Goal: Transaction & Acquisition: Obtain resource

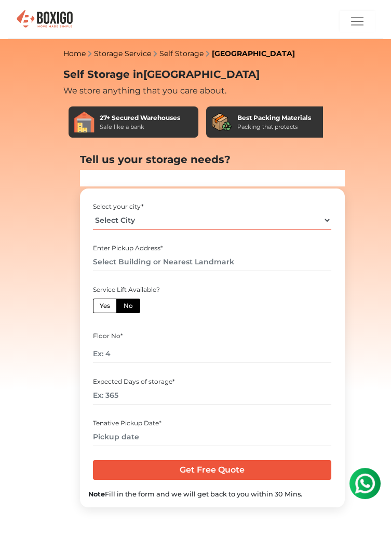
click at [324, 223] on select "Select City [GEOGRAPHIC_DATA] [GEOGRAPHIC_DATA] [GEOGRAPHIC_DATA] [GEOGRAPHIC_D…" at bounding box center [212, 220] width 238 height 18
select select "[GEOGRAPHIC_DATA]"
click at [93, 211] on select "Select City Bangalore Bengaluru Bhopal Bhubaneswar Chennai Coimbatore Cuttack D…" at bounding box center [212, 220] width 238 height 18
click at [268, 260] on input "text" at bounding box center [212, 262] width 238 height 18
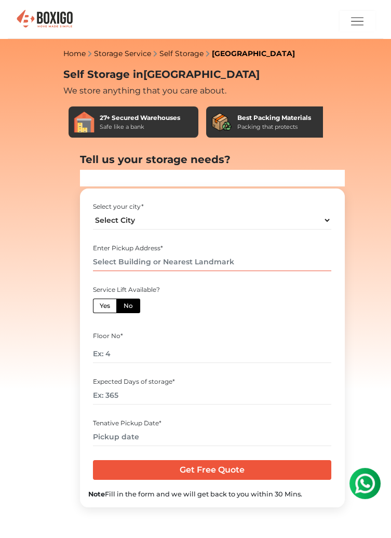
click at [258, 264] on input "text" at bounding box center [212, 262] width 238 height 18
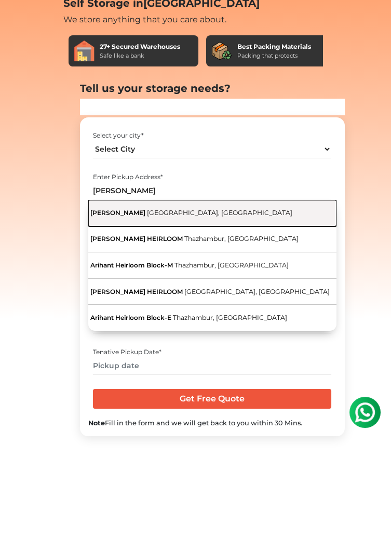
click at [268, 281] on span "Thalambur Road, Thazhambur, Tamil Nadu" at bounding box center [219, 284] width 145 height 8
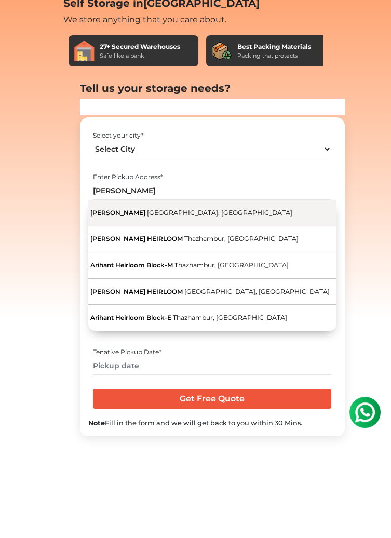
type input "Arihant Heirloom, [GEOGRAPHIC_DATA], [GEOGRAPHIC_DATA]"
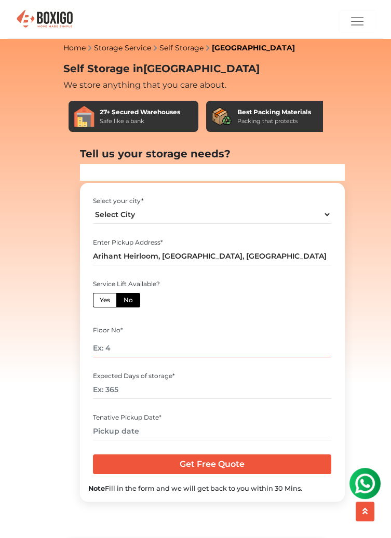
click at [284, 348] on input "number" at bounding box center [212, 348] width 238 height 18
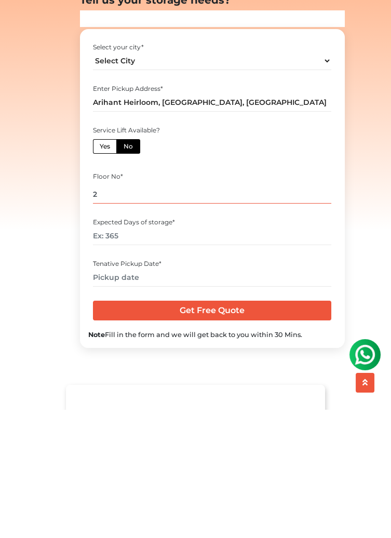
scroll to position [31, 0]
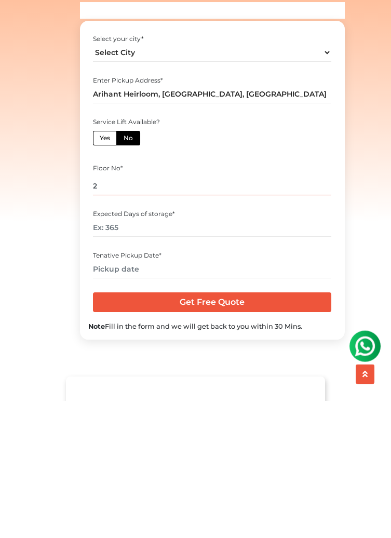
type input "2"
click at [262, 365] on input "number" at bounding box center [212, 365] width 238 height 18
type input "365"
click at [289, 404] on input "text" at bounding box center [212, 406] width 238 height 18
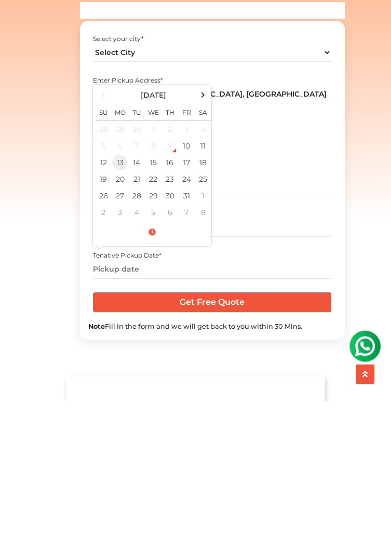
click at [118, 301] on td "13" at bounding box center [120, 299] width 17 height 17
type input "10/13/2025 12:00 AM"
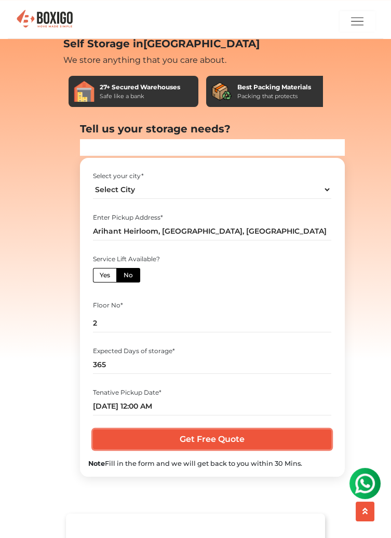
click at [256, 440] on input "Get Free Quote" at bounding box center [212, 440] width 238 height 20
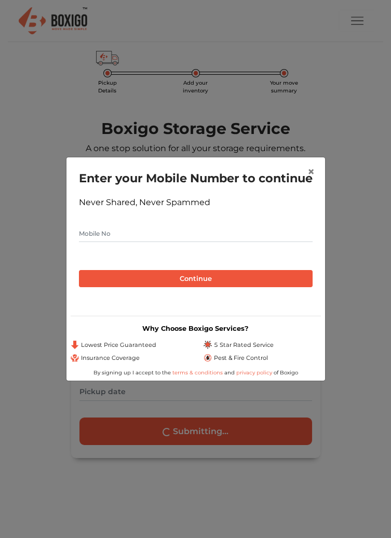
click at [256, 242] on input "text" at bounding box center [196, 234] width 234 height 17
type input "9600123592"
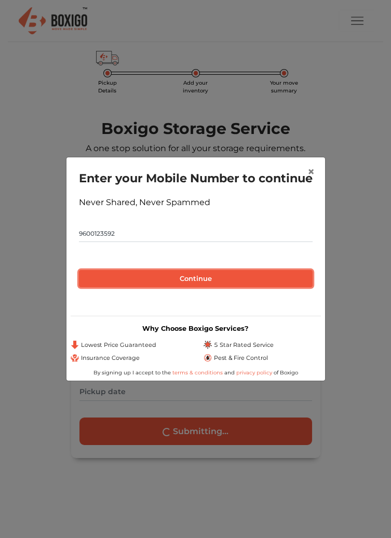
click at [227, 282] on button "Continue" at bounding box center [196, 279] width 234 height 18
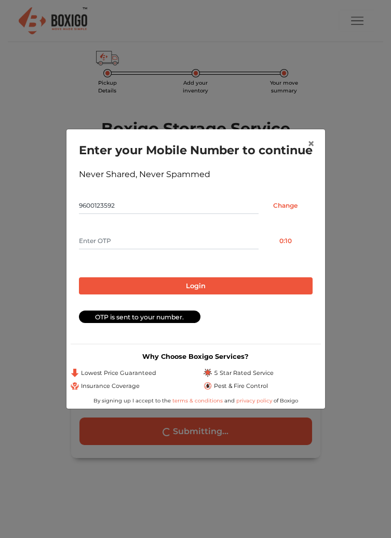
click at [167, 249] on input "text" at bounding box center [169, 241] width 180 height 17
type input "9227"
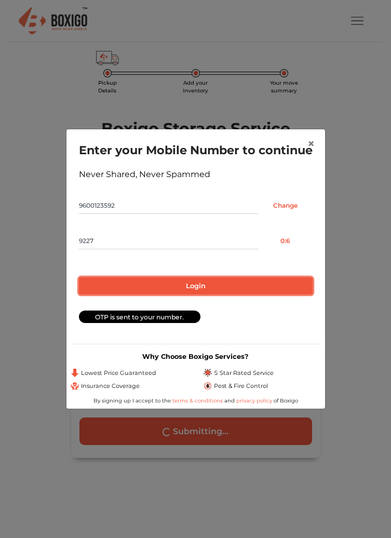
click at [235, 291] on button "Login" at bounding box center [196, 286] width 234 height 18
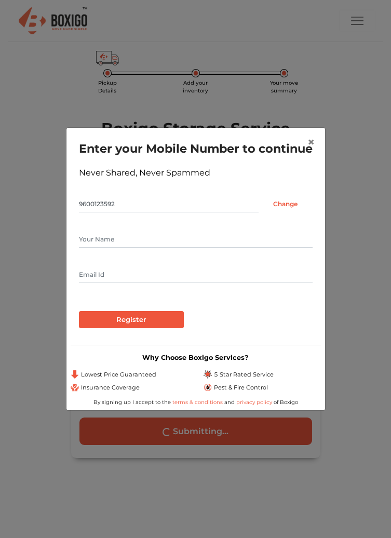
click at [219, 247] on input "text" at bounding box center [196, 239] width 234 height 17
type input "Mitz"
click at [204, 283] on input "text" at bounding box center [196, 275] width 234 height 17
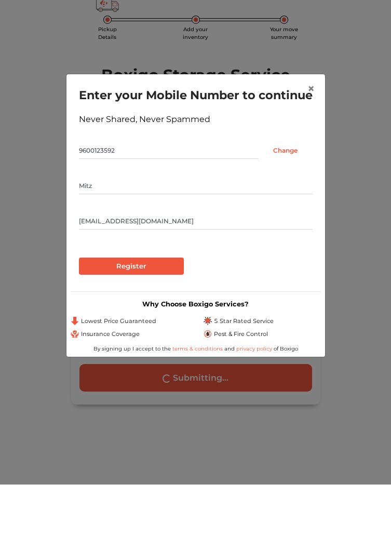
type input "[EMAIL_ADDRESS][DOMAIN_NAME]"
click at [149, 328] on input "Register" at bounding box center [131, 320] width 105 height 18
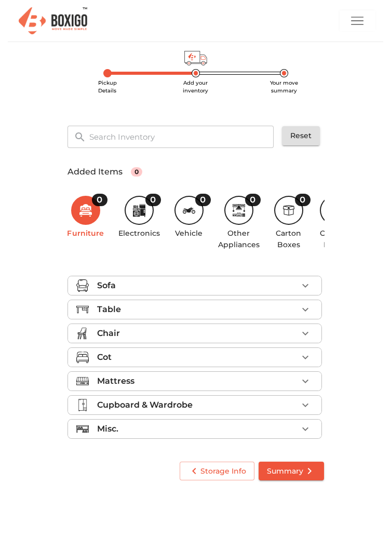
click at [299, 360] on icon "button" at bounding box center [305, 357] width 12 height 12
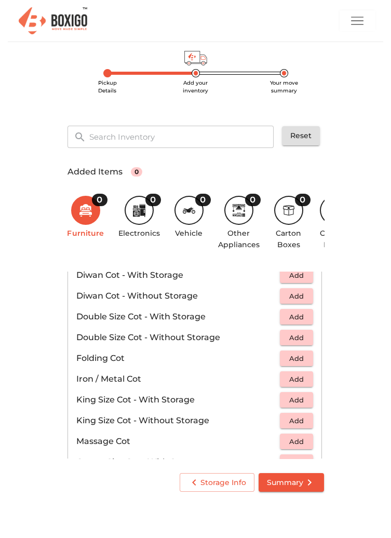
scroll to position [169, 0]
click at [298, 380] on span "Add" at bounding box center [296, 379] width 23 height 12
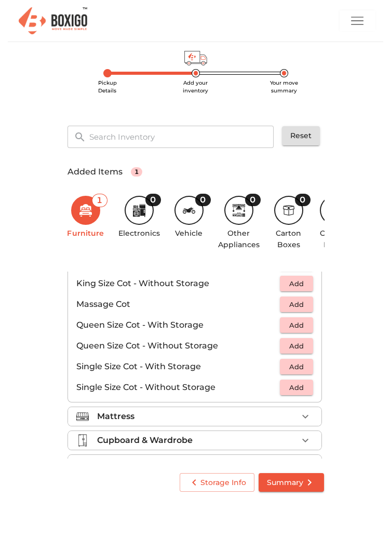
scroll to position [329, 0]
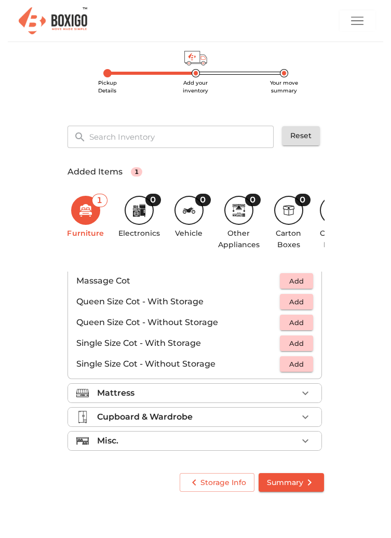
click at [298, 394] on button "button" at bounding box center [306, 394] width 16 height 16
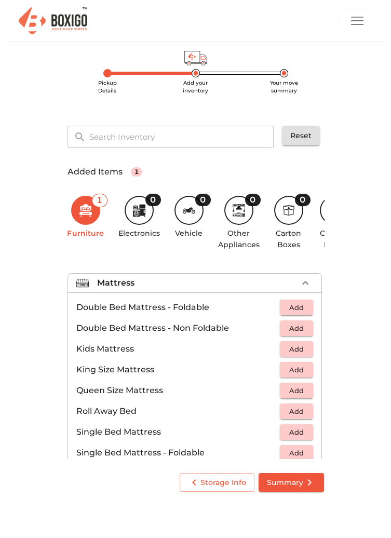
scroll to position [91, 0]
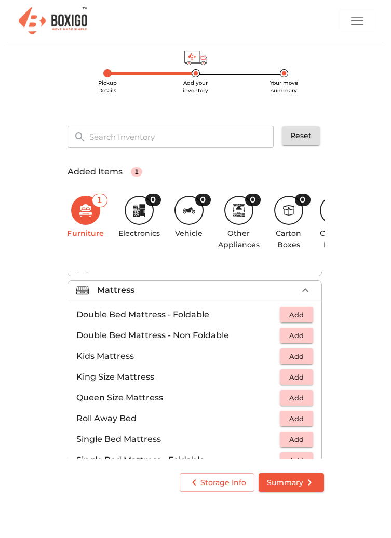
click at [210, 332] on p "Double Bed Mattress - Non Foldable" at bounding box center [178, 335] width 204 height 12
click at [295, 336] on span "Add" at bounding box center [296, 336] width 23 height 12
click at [349, 311] on main "Pickup Details Add your inventory Your move summary ​ Reset Added Items 2 2 Fur…" at bounding box center [195, 272] width 391 height 461
click at [302, 291] on icon "button" at bounding box center [305, 290] width 12 height 12
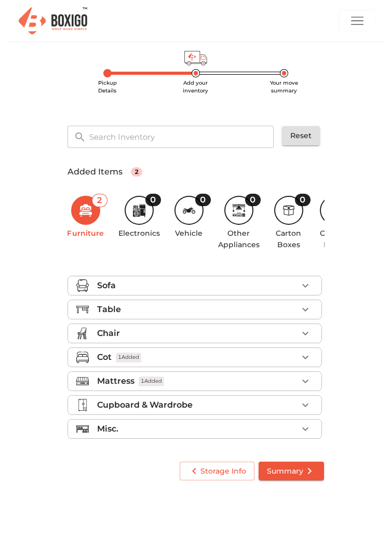
scroll to position [0, 0]
click at [308, 405] on icon "button" at bounding box center [305, 405] width 12 height 12
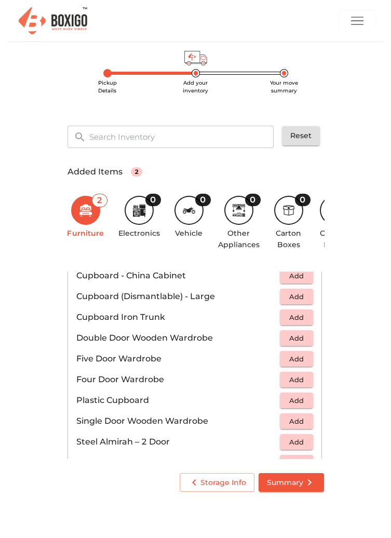
scroll to position [185, 0]
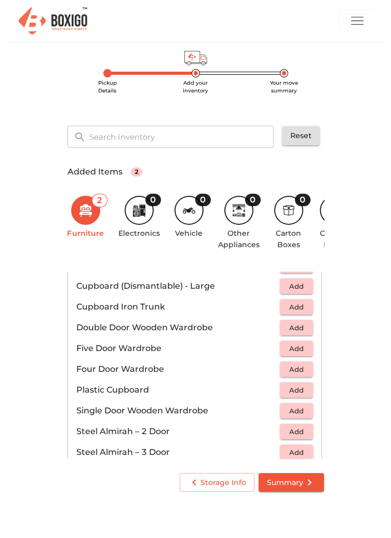
click at [298, 372] on span "Add" at bounding box center [296, 370] width 23 height 12
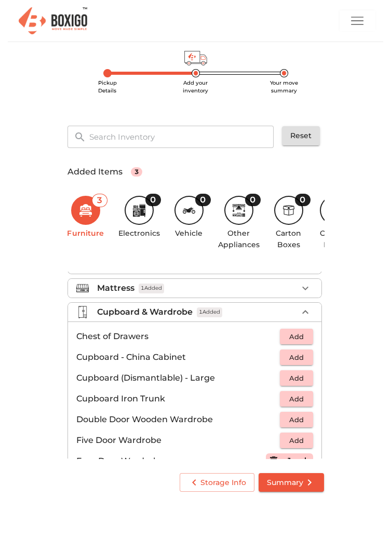
scroll to position [83, 0]
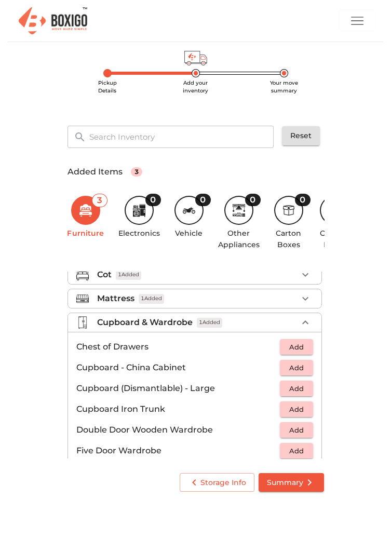
click at [303, 322] on icon "button" at bounding box center [305, 322] width 12 height 12
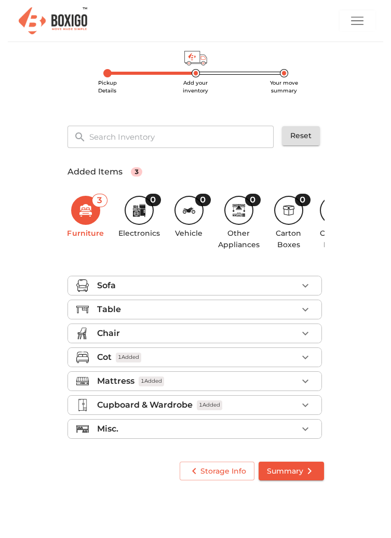
scroll to position [0, 0]
click at [303, 399] on icon "button" at bounding box center [305, 405] width 12 height 12
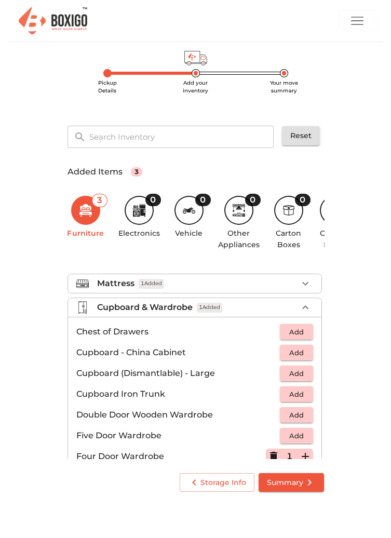
scroll to position [96, 0]
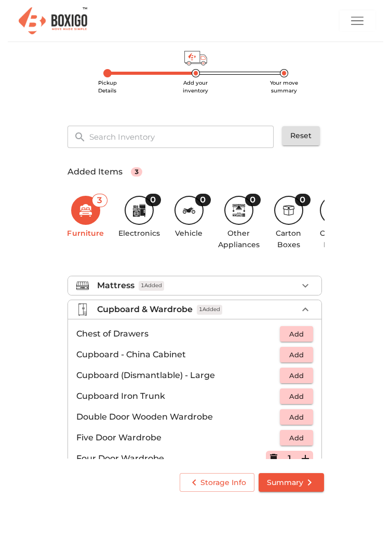
click at [299, 336] on span "Add" at bounding box center [296, 334] width 23 height 12
click at [305, 311] on icon "button" at bounding box center [305, 309] width 12 height 12
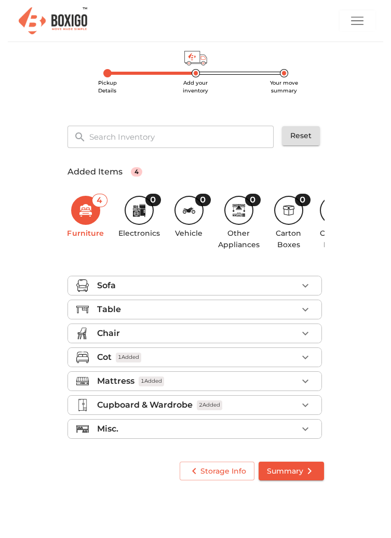
scroll to position [0, 0]
click at [136, 208] on icon at bounding box center [136, 209] width 7 height 2
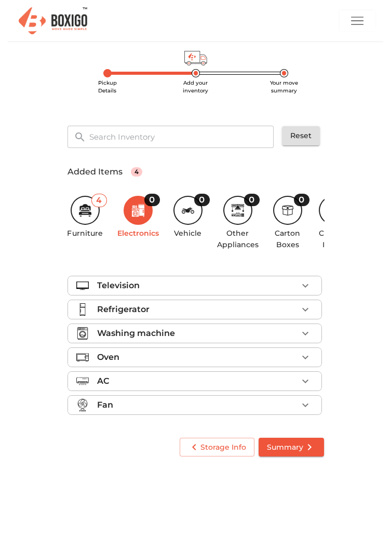
click at [307, 304] on icon "button" at bounding box center [305, 309] width 12 height 12
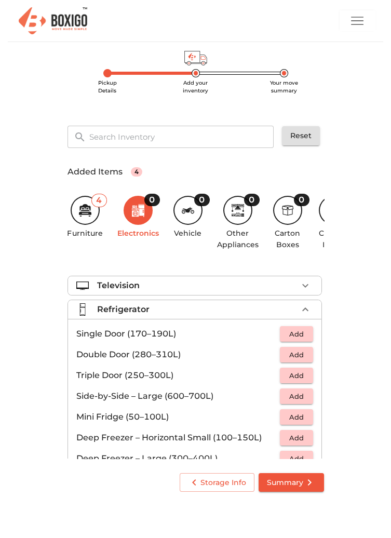
click at [299, 334] on span "Add" at bounding box center [296, 334] width 23 height 12
click at [310, 310] on icon "button" at bounding box center [305, 309] width 12 height 12
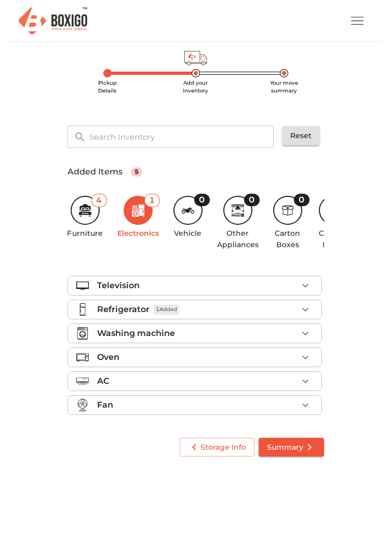
click at [304, 381] on icon "button" at bounding box center [305, 382] width 6 height 4
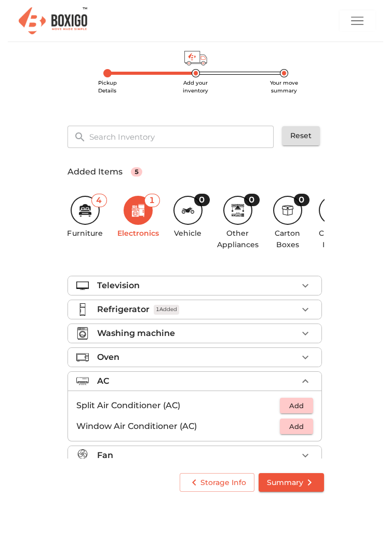
click at [299, 406] on span "Add" at bounding box center [296, 406] width 23 height 12
click at [305, 381] on icon "button" at bounding box center [305, 381] width 12 height 12
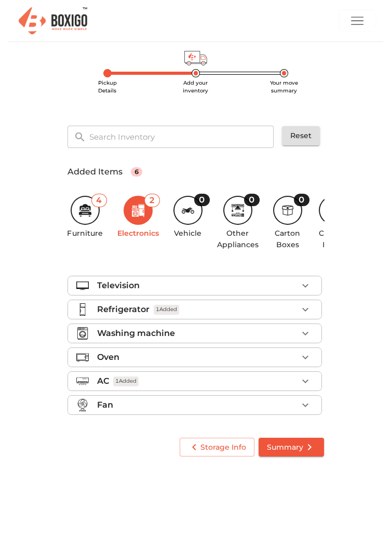
click at [236, 210] on icon at bounding box center [238, 209] width 6 height 1
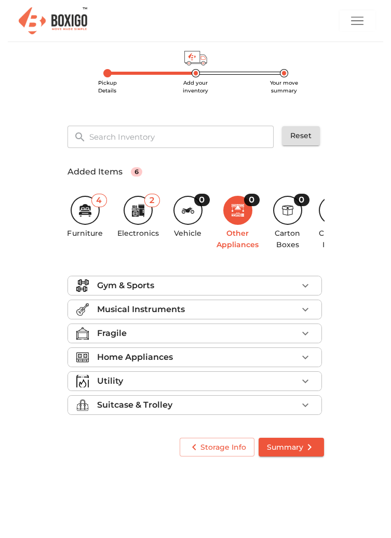
scroll to position [0, 31]
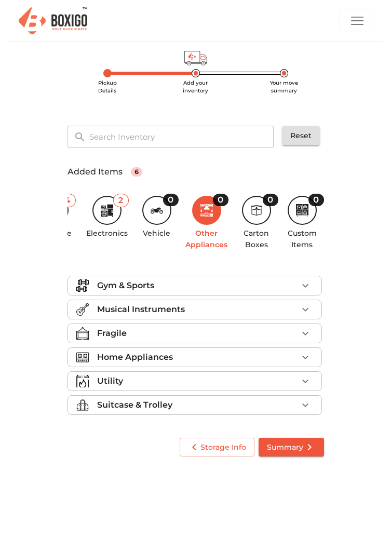
click at [257, 208] on icon at bounding box center [256, 210] width 12 height 12
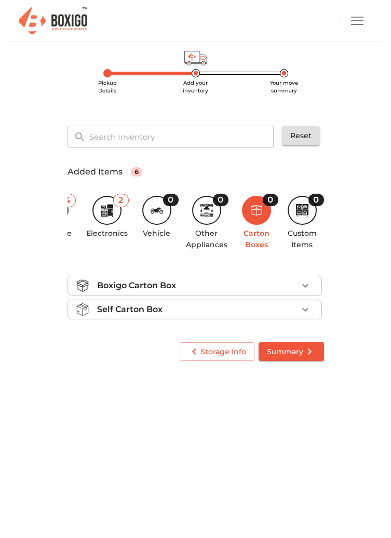
click at [311, 285] on icon "button" at bounding box center [305, 286] width 12 height 12
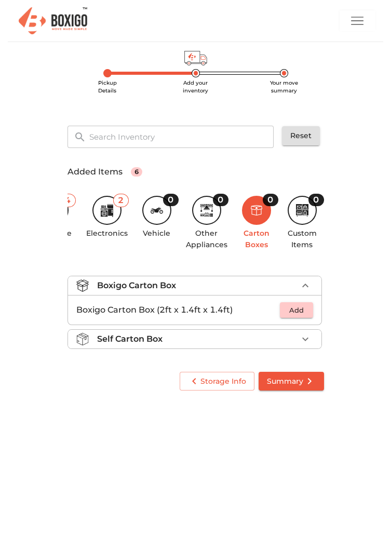
click at [308, 286] on icon "button" at bounding box center [305, 286] width 12 height 12
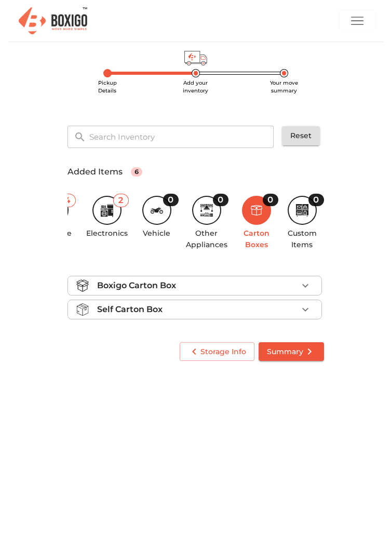
click at [306, 309] on icon "button" at bounding box center [305, 309] width 12 height 12
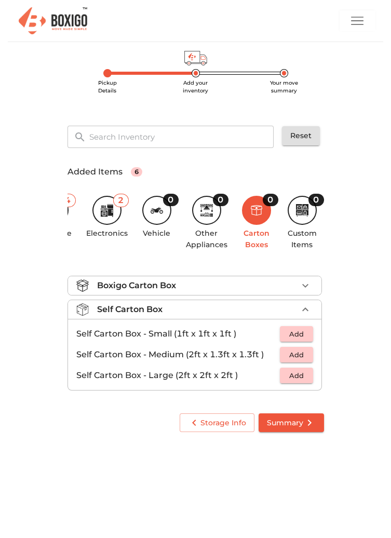
click at [299, 353] on span "Add" at bounding box center [296, 355] width 23 height 12
click at [307, 357] on icon "button" at bounding box center [305, 355] width 12 height 12
click at [349, 387] on main "Pickup Details Add your inventory Your move summary ​ Reset Added Items 8 4 Fur…" at bounding box center [195, 242] width 391 height 401
click at [305, 311] on icon "button" at bounding box center [305, 309] width 12 height 12
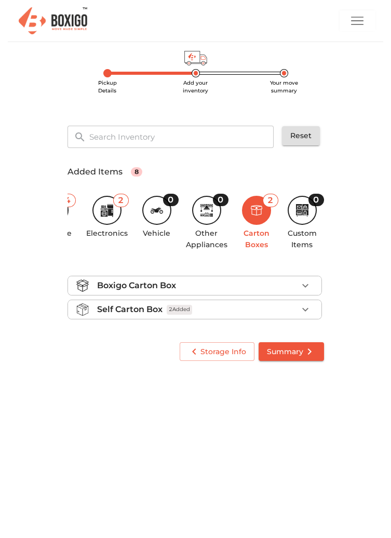
click at [298, 347] on span "Summary" at bounding box center [291, 352] width 49 height 13
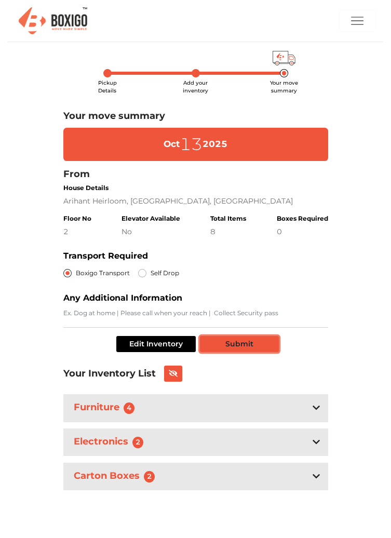
click at [250, 340] on button "Submit" at bounding box center [239, 344] width 79 height 16
